Goal: Task Accomplishment & Management: Use online tool/utility

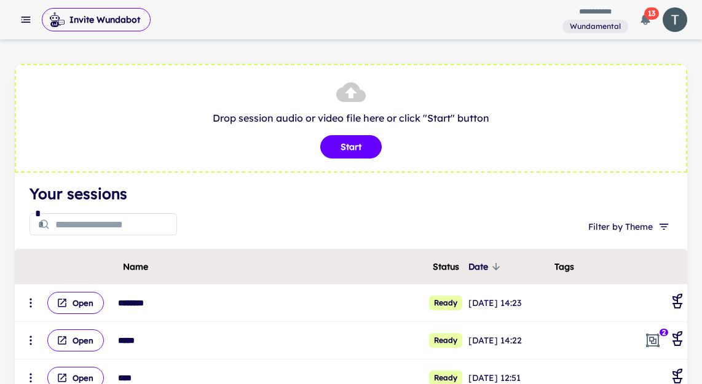
click at [26, 15] on icon "button" at bounding box center [26, 20] width 12 height 12
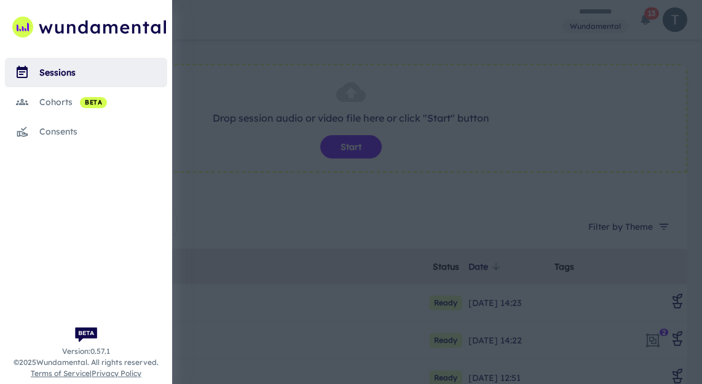
click at [56, 105] on div "cohorts beta" at bounding box center [103, 102] width 128 height 14
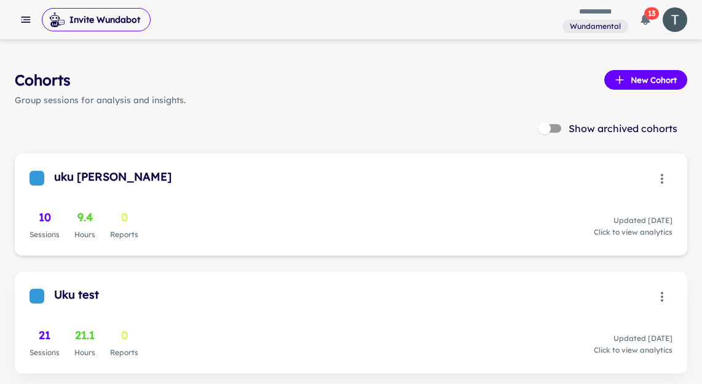
scroll to position [53, 0]
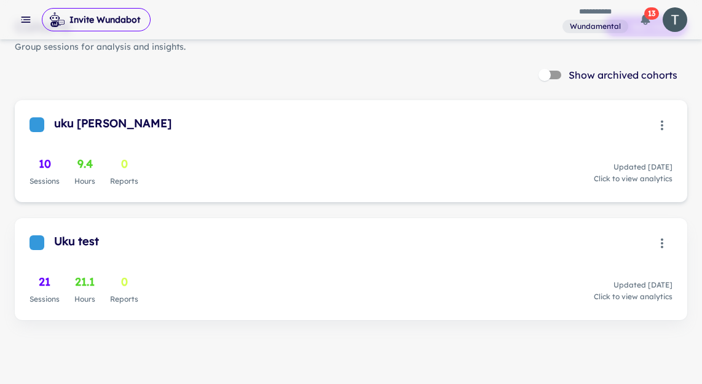
click at [647, 178] on span "Click to view analytics" at bounding box center [633, 178] width 79 height 11
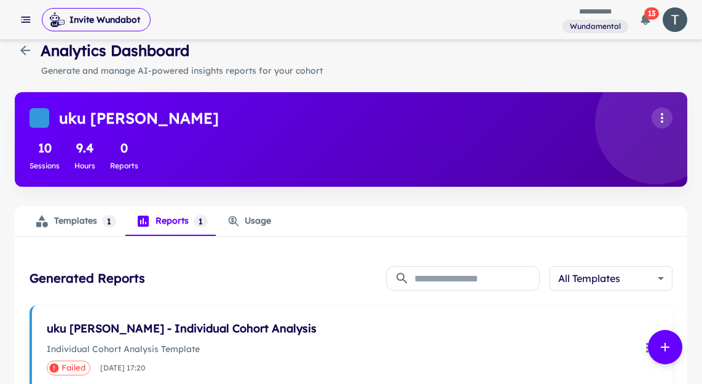
scroll to position [1, 0]
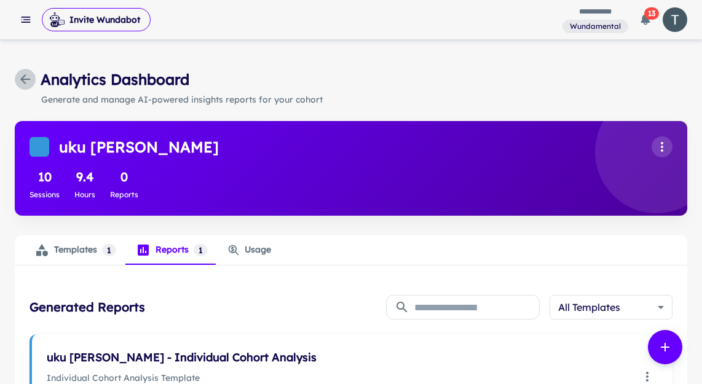
click at [24, 80] on icon "button" at bounding box center [25, 79] width 15 height 15
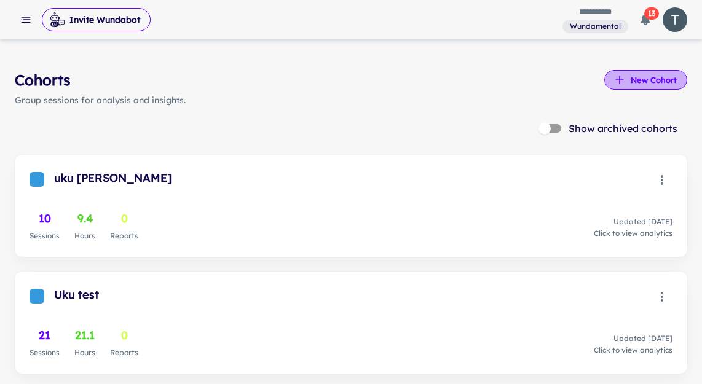
click at [652, 77] on button "New Cohort" at bounding box center [645, 80] width 83 height 20
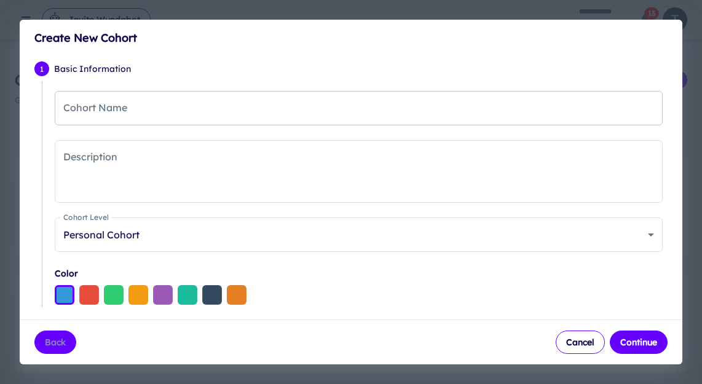
click at [272, 118] on input "Cohort Name" at bounding box center [359, 108] width 608 height 34
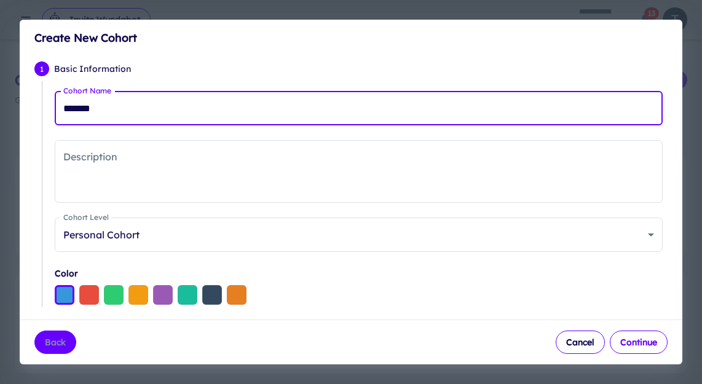
type input "*******"
click at [638, 335] on button "Continue" at bounding box center [639, 342] width 58 height 23
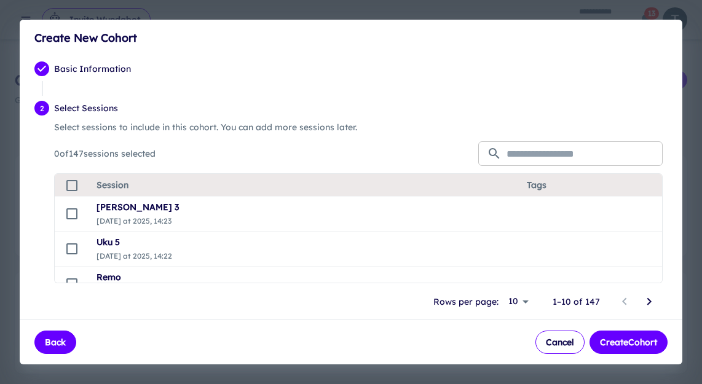
click at [521, 158] on input "text" at bounding box center [585, 153] width 156 height 25
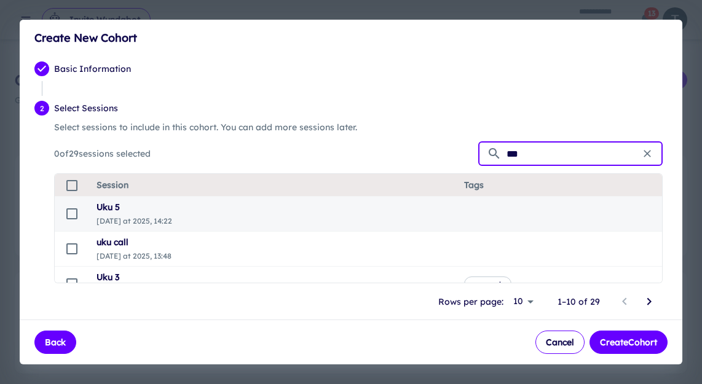
type input "***"
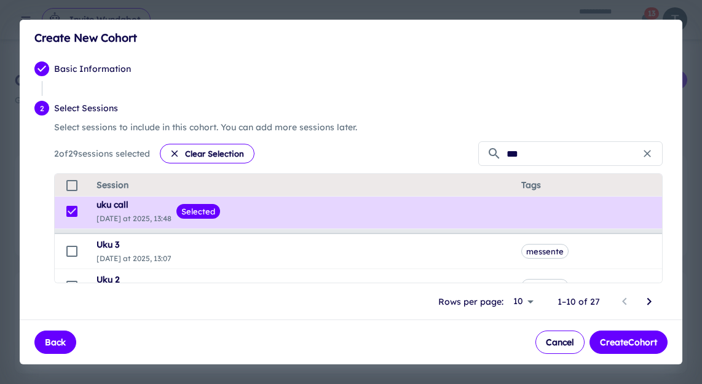
scroll to position [39, 0]
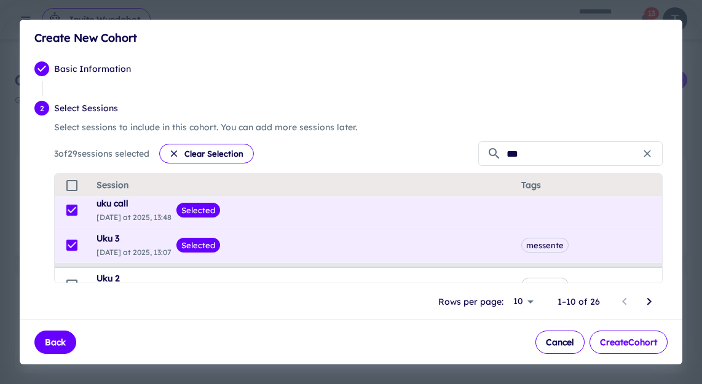
click at [622, 349] on button "Create Cohort" at bounding box center [629, 342] width 78 height 23
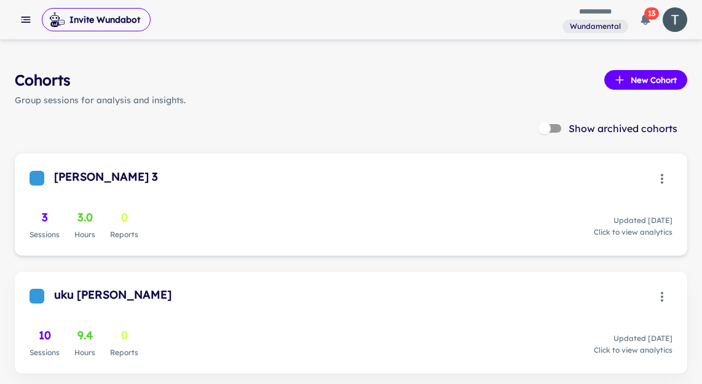
click at [621, 234] on span "Click to view analytics" at bounding box center [633, 232] width 79 height 11
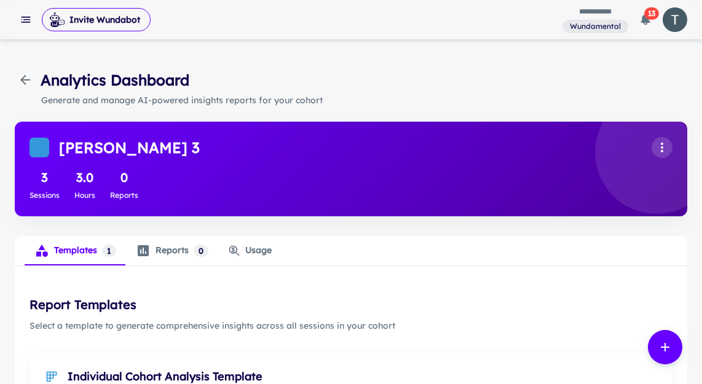
scroll to position [125, 0]
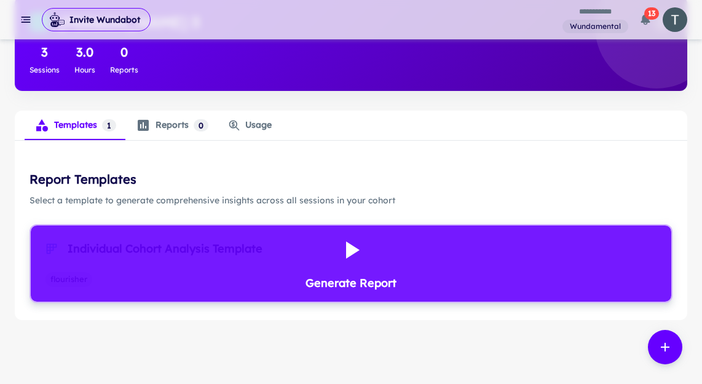
click at [339, 253] on icon at bounding box center [351, 251] width 30 height 30
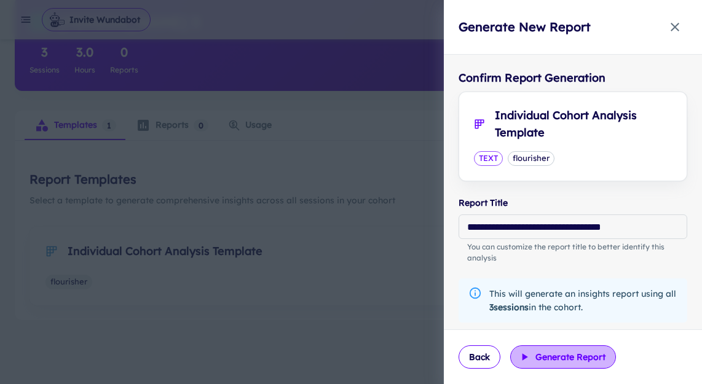
click at [558, 354] on button "Generate Report" at bounding box center [563, 357] width 106 height 23
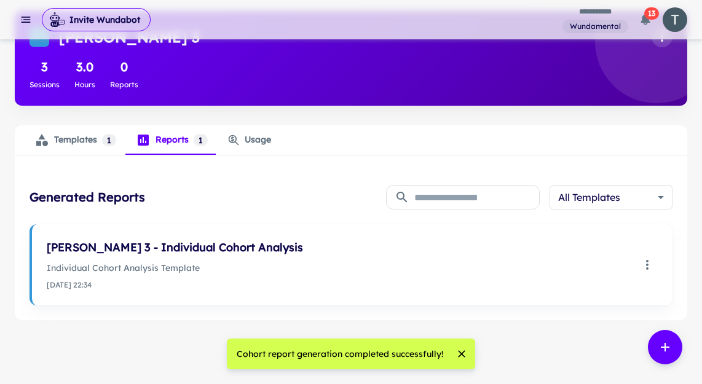
scroll to position [111, 0]
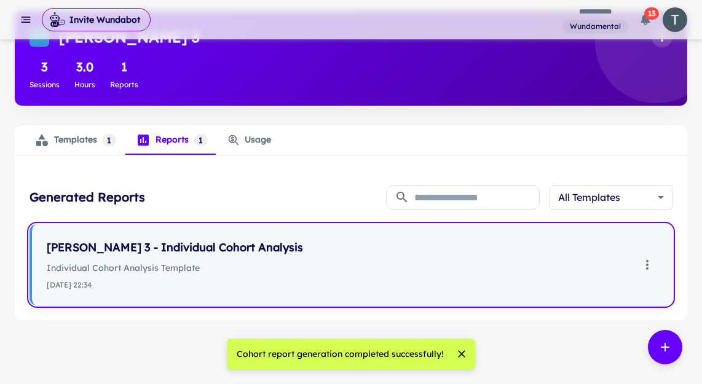
click at [379, 252] on h6 "[PERSON_NAME] 3 - Individual Cohort Analysis" at bounding box center [339, 247] width 585 height 17
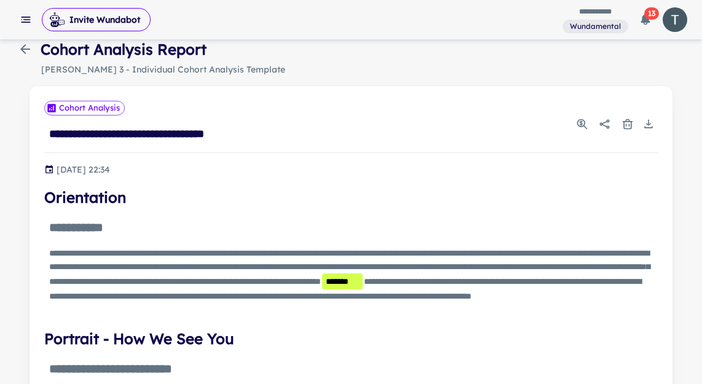
scroll to position [32, 0]
